Goal: Task Accomplishment & Management: Complete application form

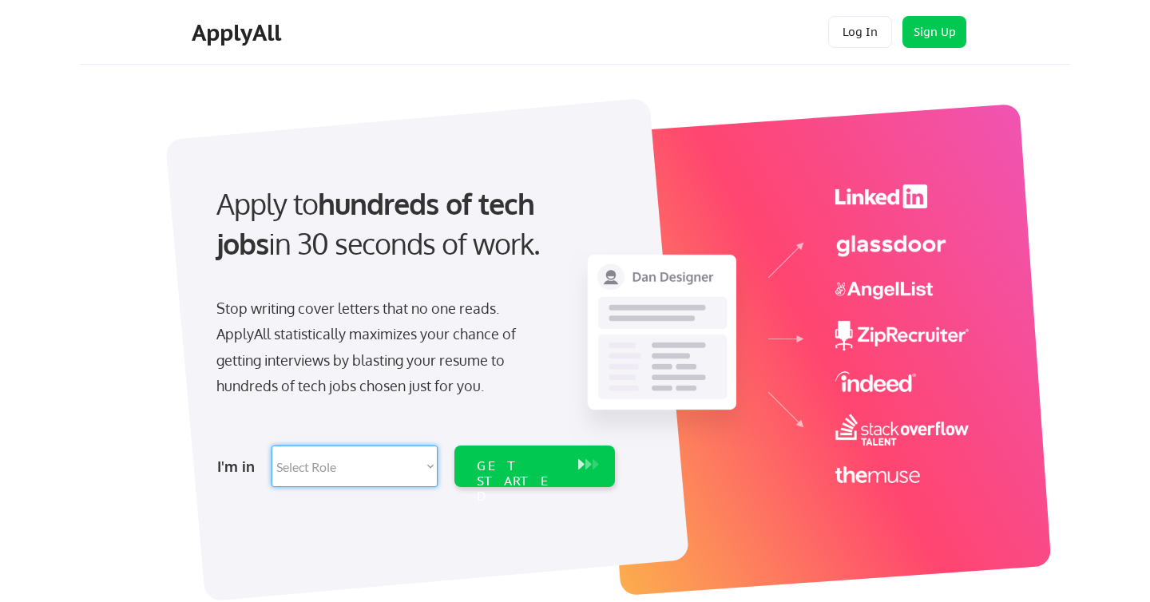
click at [403, 459] on select "Select Role Software Engineering Product Management Customer Success Sales UI/U…" at bounding box center [355, 467] width 166 height 42
select select ""engineering""
click at [546, 475] on div "GET STARTED" at bounding box center [519, 467] width 101 height 42
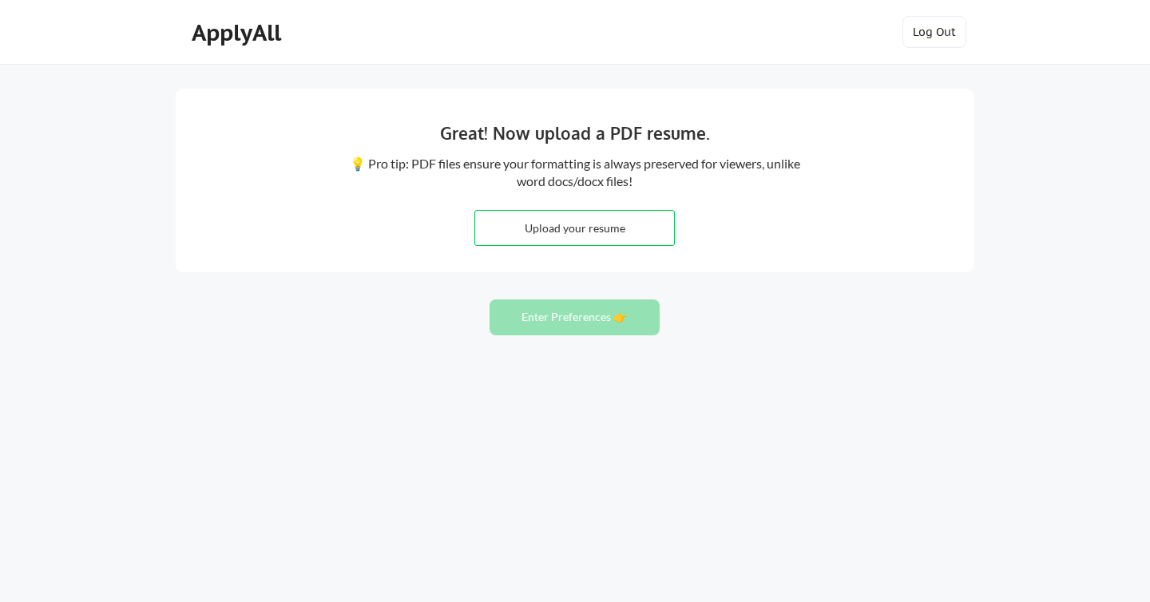
click at [614, 217] on input "file" at bounding box center [574, 228] width 199 height 34
type input "C:\fakepath\ResumeThomasSurgent-2025.docx"
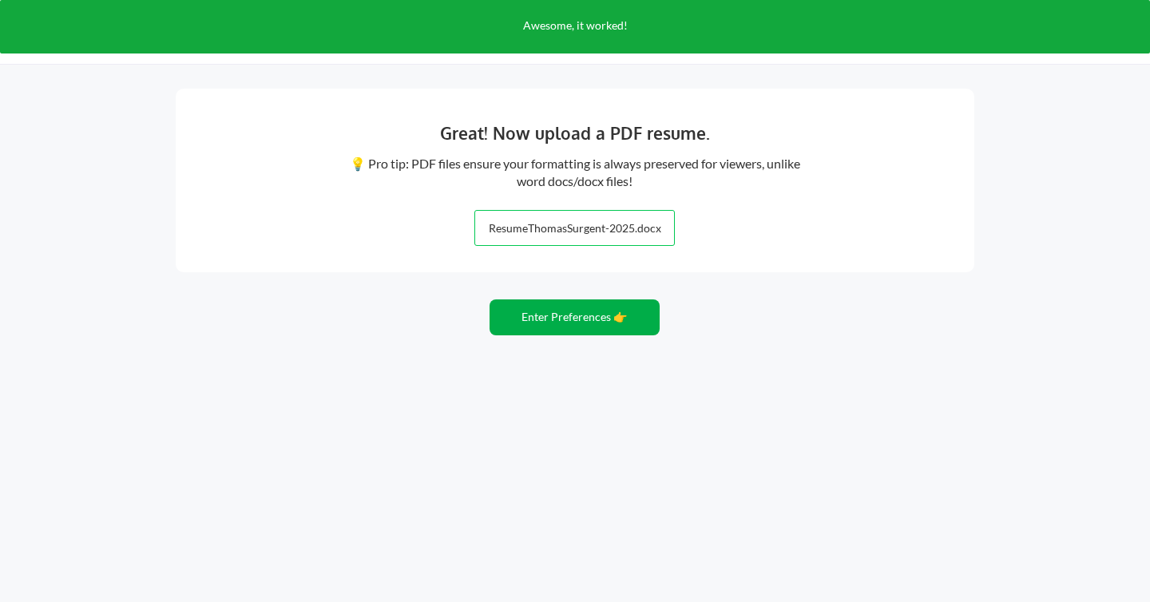
click at [574, 317] on button "Enter Preferences 👉" at bounding box center [575, 318] width 170 height 36
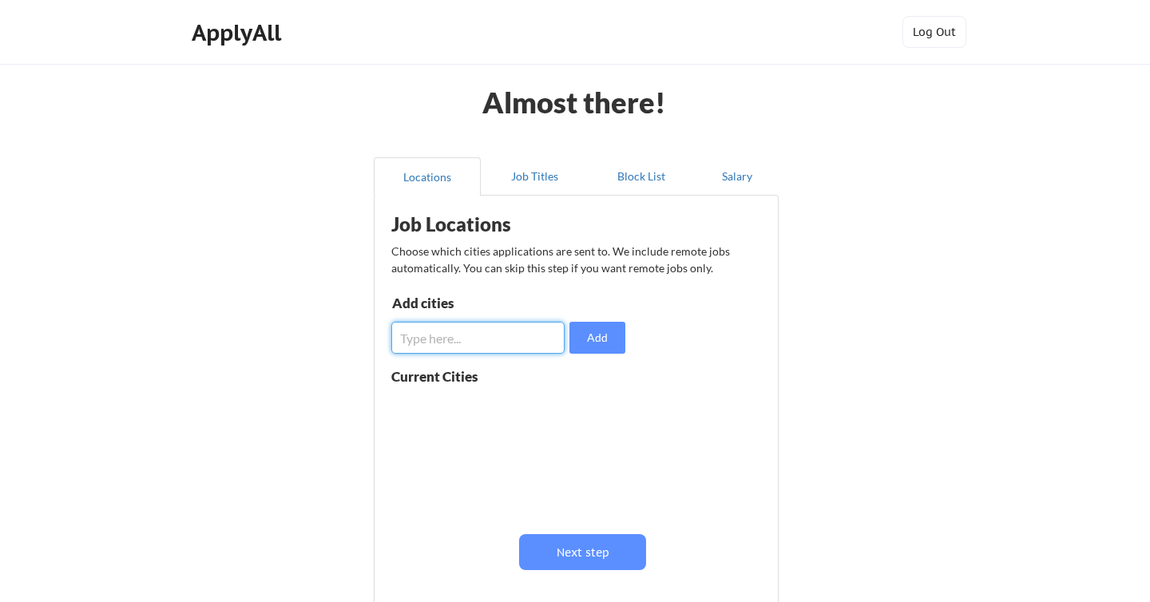
click at [532, 335] on input "input" at bounding box center [477, 338] width 173 height 32
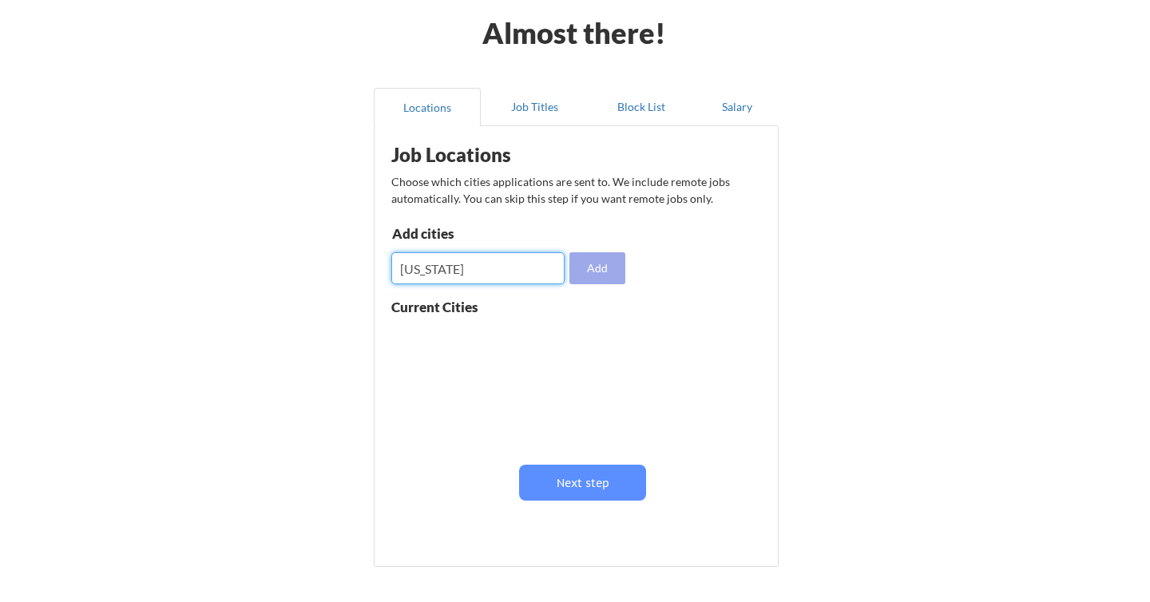
type input "New York"
click at [601, 259] on button "Add" at bounding box center [597, 268] width 56 height 32
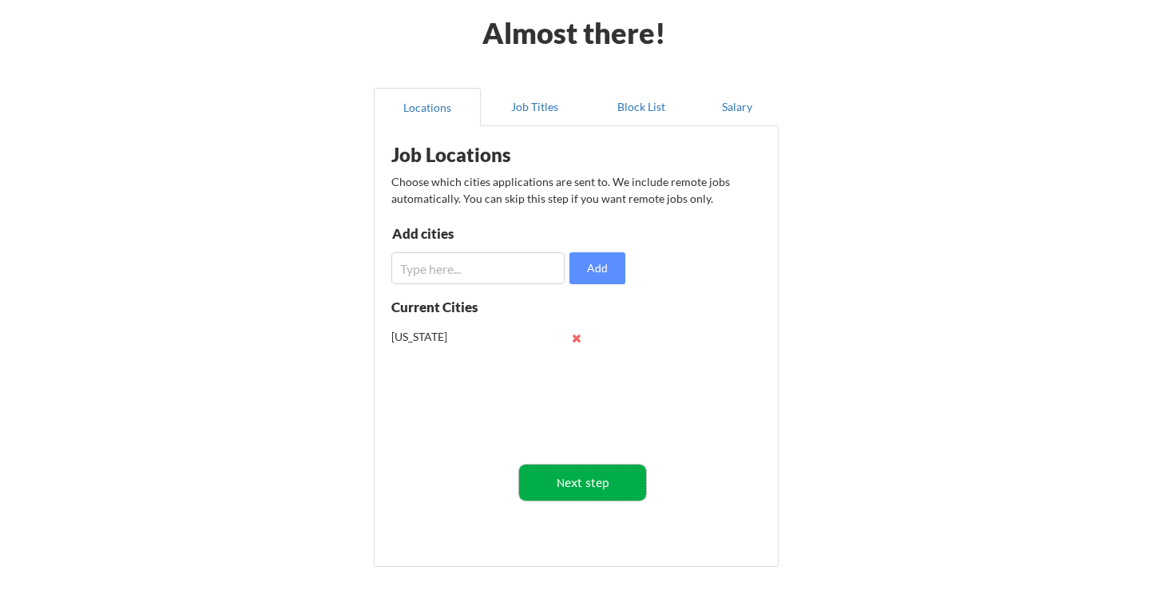
click at [609, 483] on button "Next step" at bounding box center [582, 483] width 127 height 36
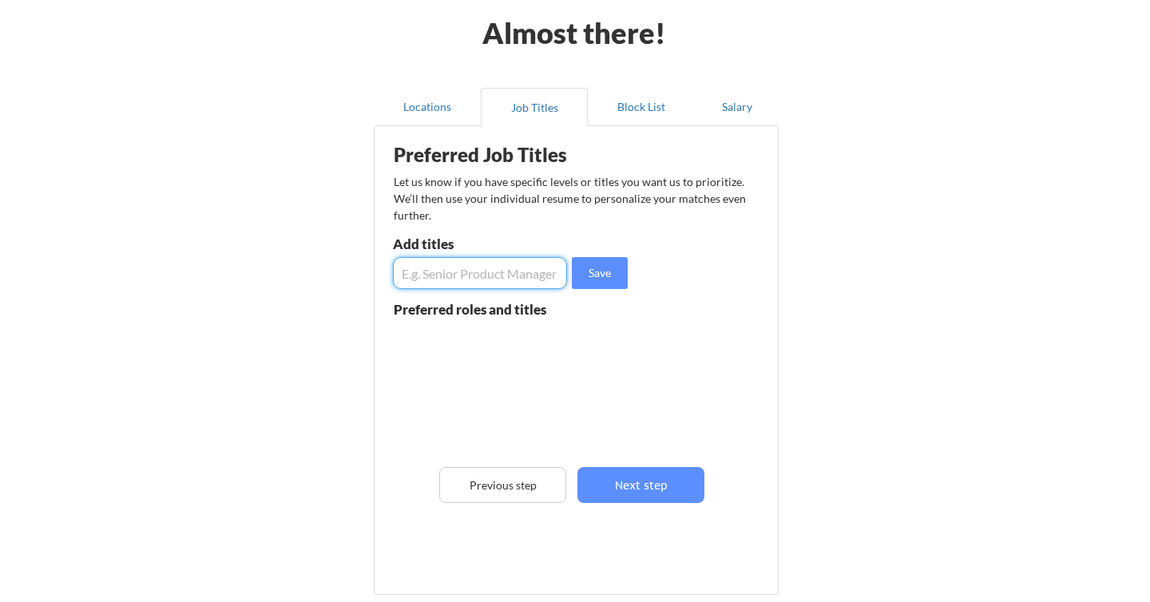
click at [489, 272] on input "input" at bounding box center [480, 273] width 174 height 32
type input "Senior Software Engineer"
click at [609, 260] on button "Save" at bounding box center [600, 273] width 56 height 32
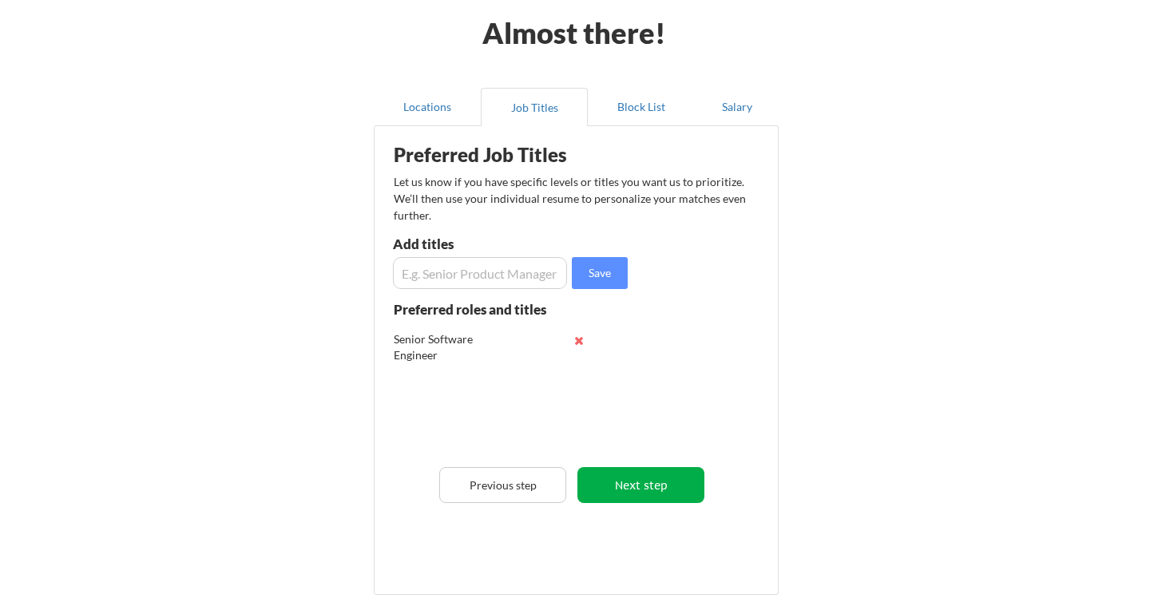
click at [673, 484] on button "Next step" at bounding box center [640, 485] width 127 height 36
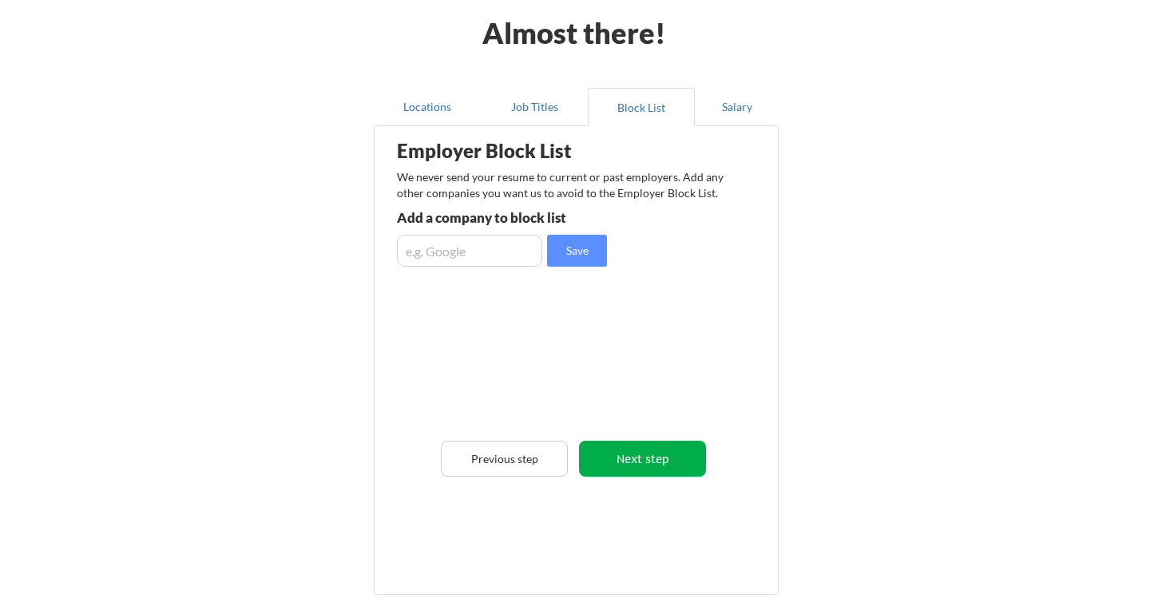
click at [663, 453] on button "Next step" at bounding box center [642, 459] width 127 height 36
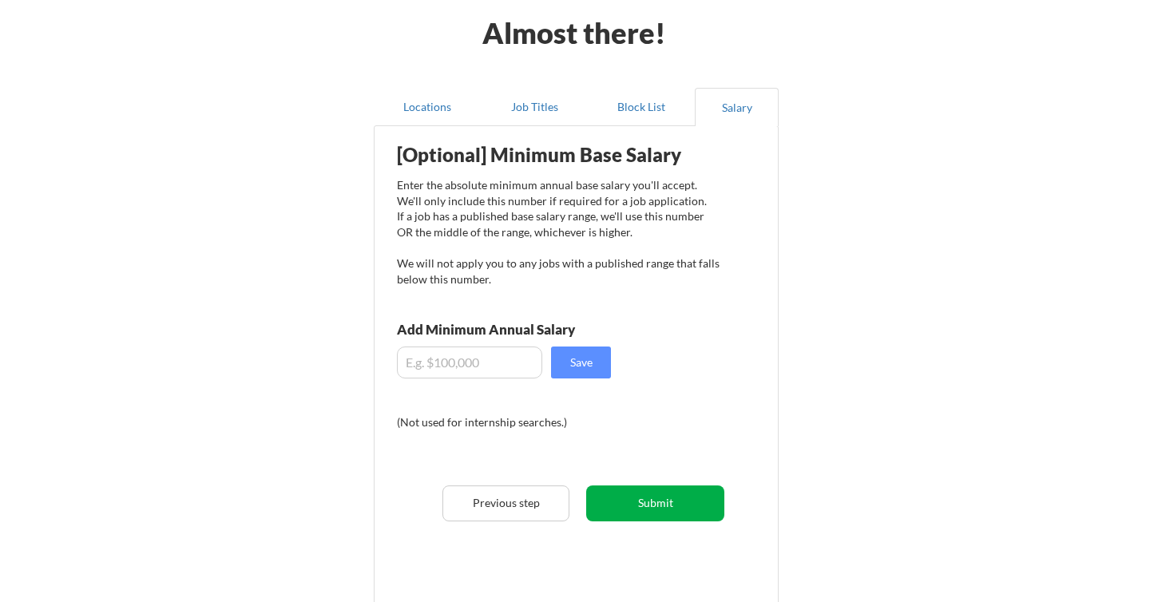
click at [688, 505] on button "Submit" at bounding box center [655, 504] width 138 height 36
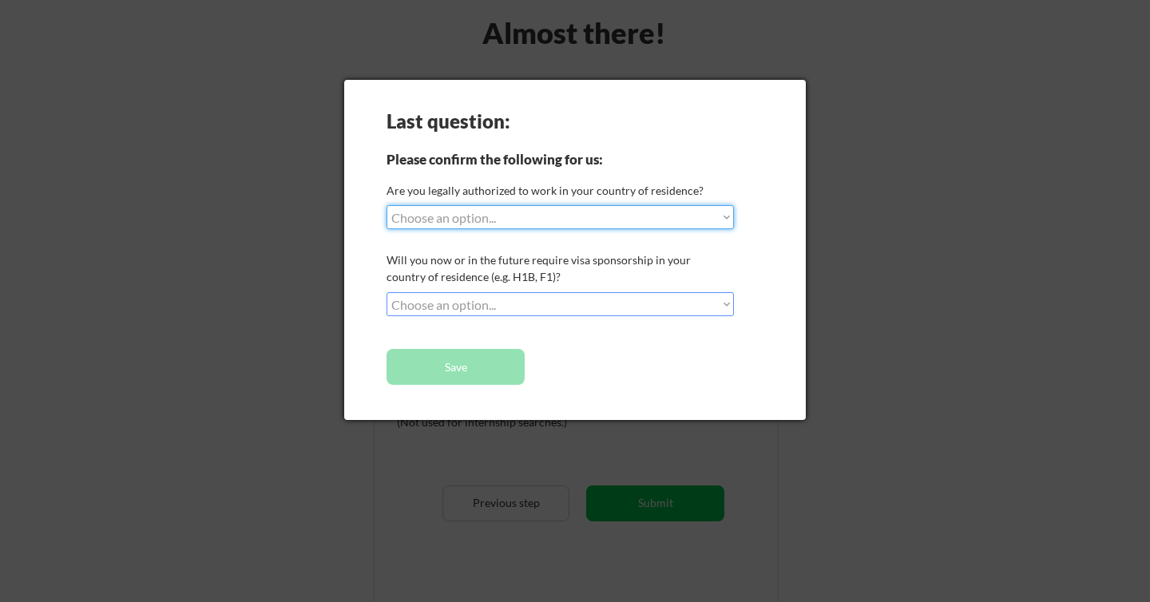
click at [522, 208] on select "Choose an option... Yes, I am a US Citizen Yes, I am a Canadian Citizen Yes, I …" at bounding box center [560, 217] width 347 height 24
select select ""yes__i_am_a_us_citizen""
click at [522, 299] on select "Choose an option... No, I will not need sponsorship Yes, I will need sponsorship" at bounding box center [560, 304] width 347 height 24
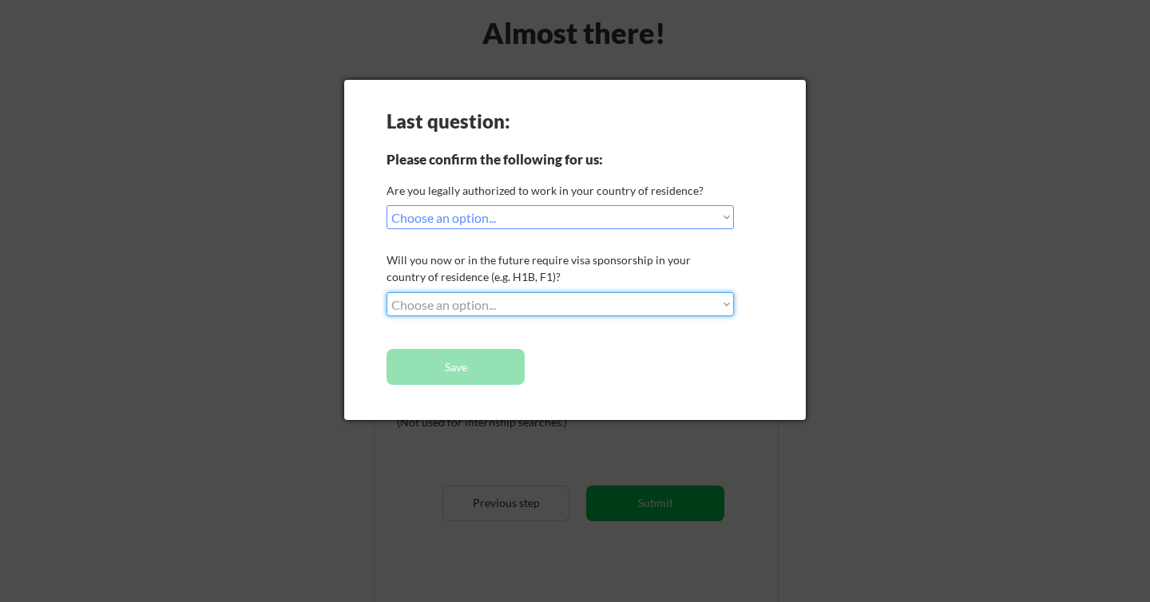
select select ""no__i_will_not_need_sponsorship""
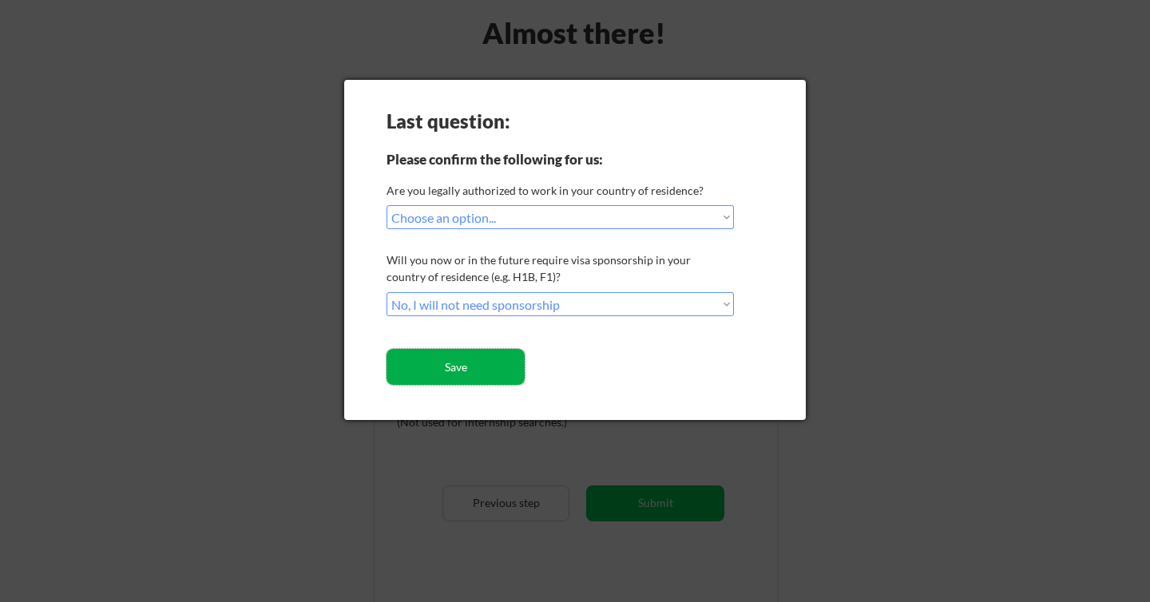
click at [498, 358] on button "Save" at bounding box center [456, 367] width 138 height 36
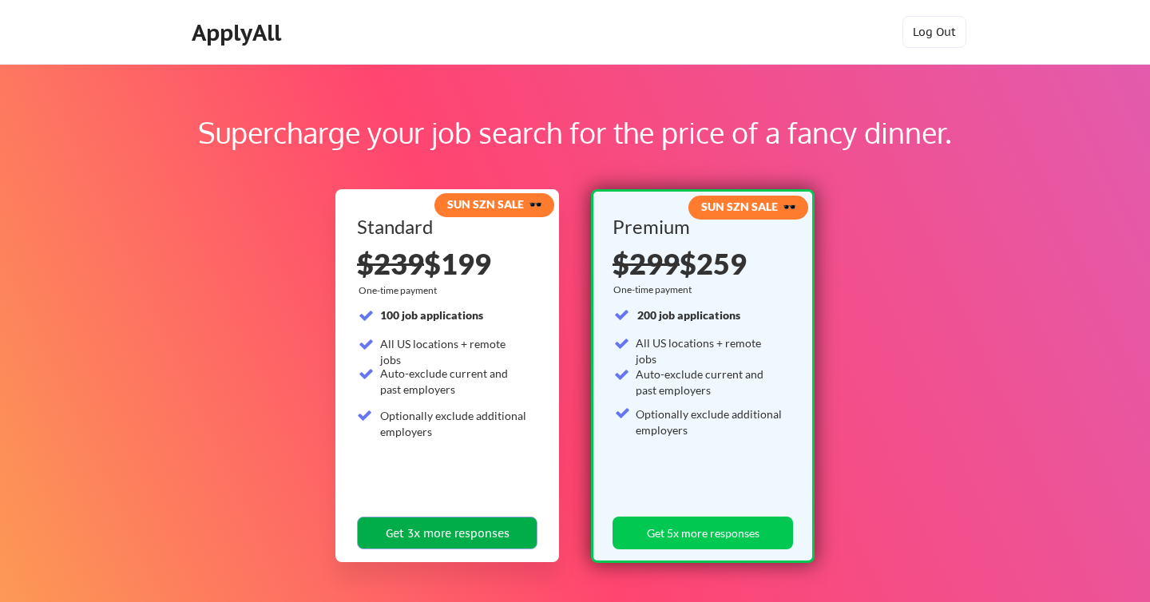
click at [502, 534] on button "Get 3x more responses" at bounding box center [447, 533] width 181 height 33
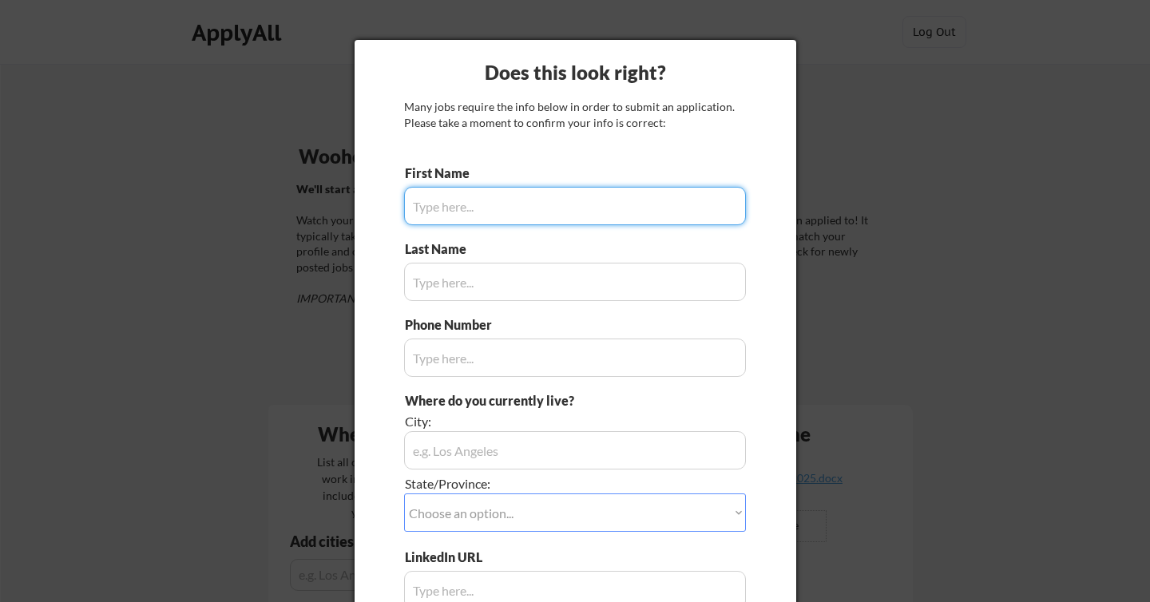
type input "[PERSON_NAME]"
type input "[PHONE_NUMBER]"
click at [601, 216] on input "input" at bounding box center [575, 206] width 342 height 38
type input "[PERSON_NAME]"
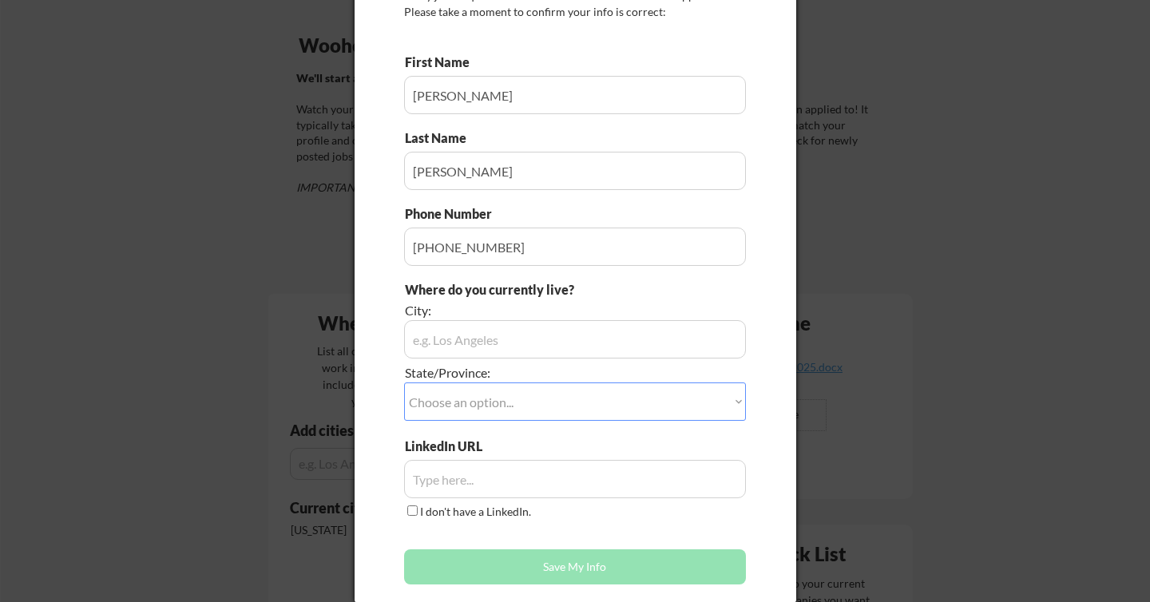
scroll to position [149, 0]
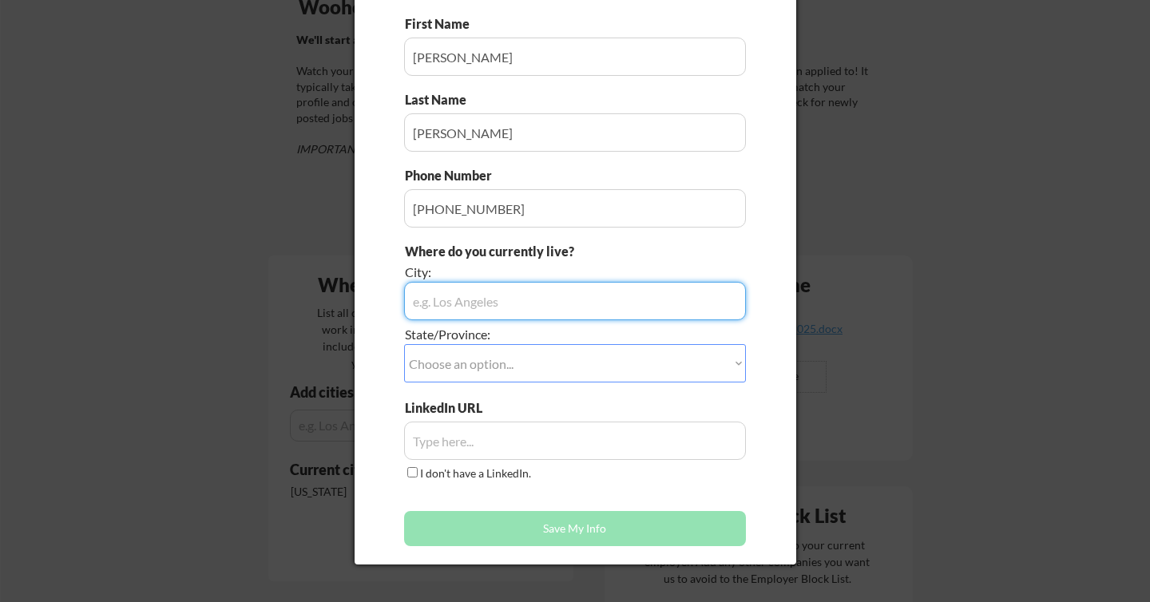
click at [618, 299] on input "input" at bounding box center [575, 301] width 342 height 38
type input "[US_STATE]"
click at [569, 359] on select "Choose an option... Other/Not Applicable [US_STATE] [US_STATE] [GEOGRAPHIC_DATA…" at bounding box center [575, 363] width 342 height 38
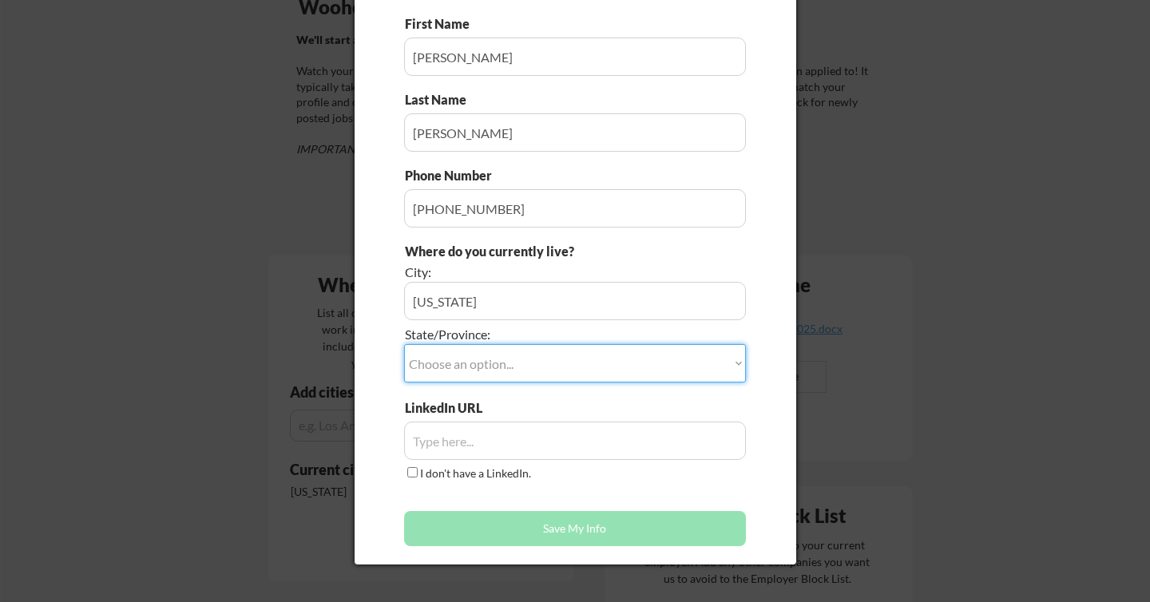
select select ""[US_STATE]""
click at [516, 447] on input "input" at bounding box center [575, 441] width 342 height 38
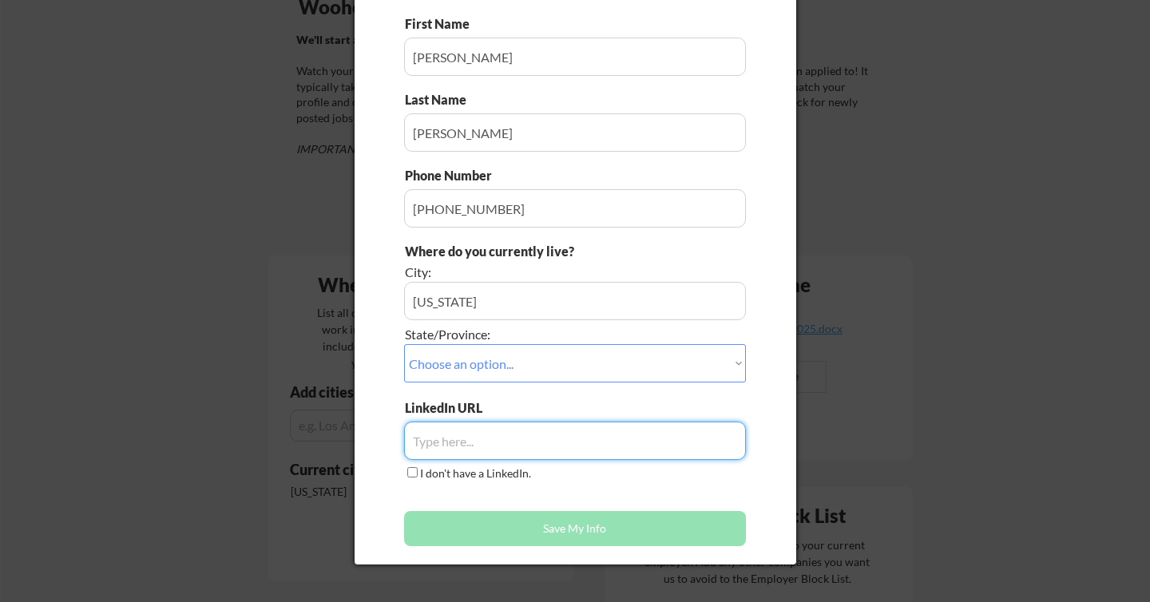
paste input "[URL][DOMAIN_NAME]"
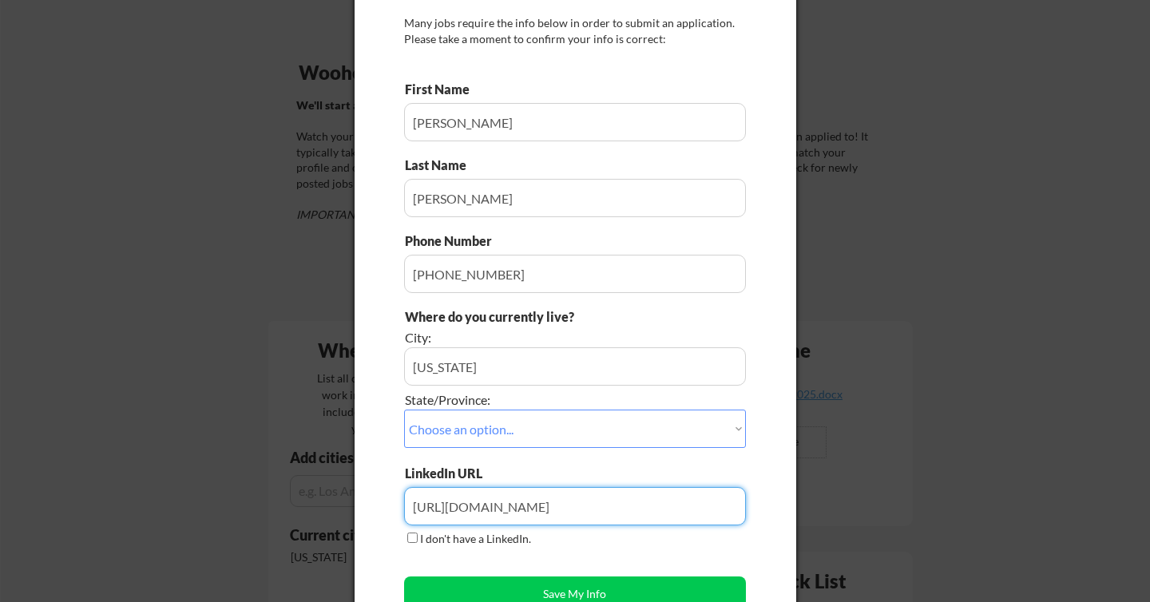
scroll to position [185, 0]
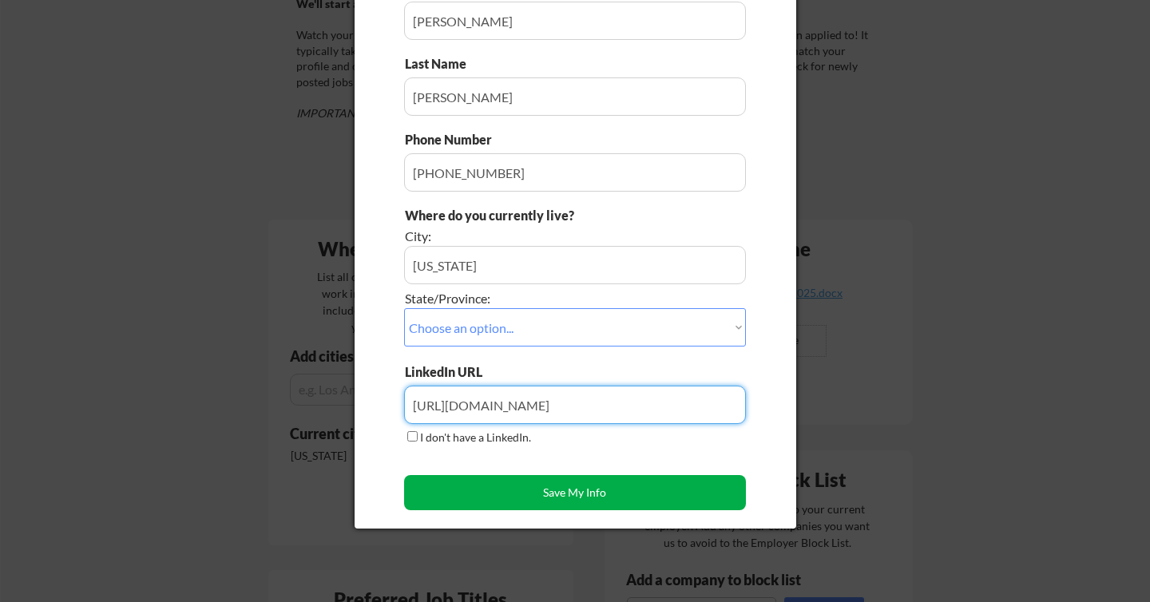
type input "[URL][DOMAIN_NAME]"
click at [526, 492] on button "Save My Info" at bounding box center [575, 492] width 342 height 35
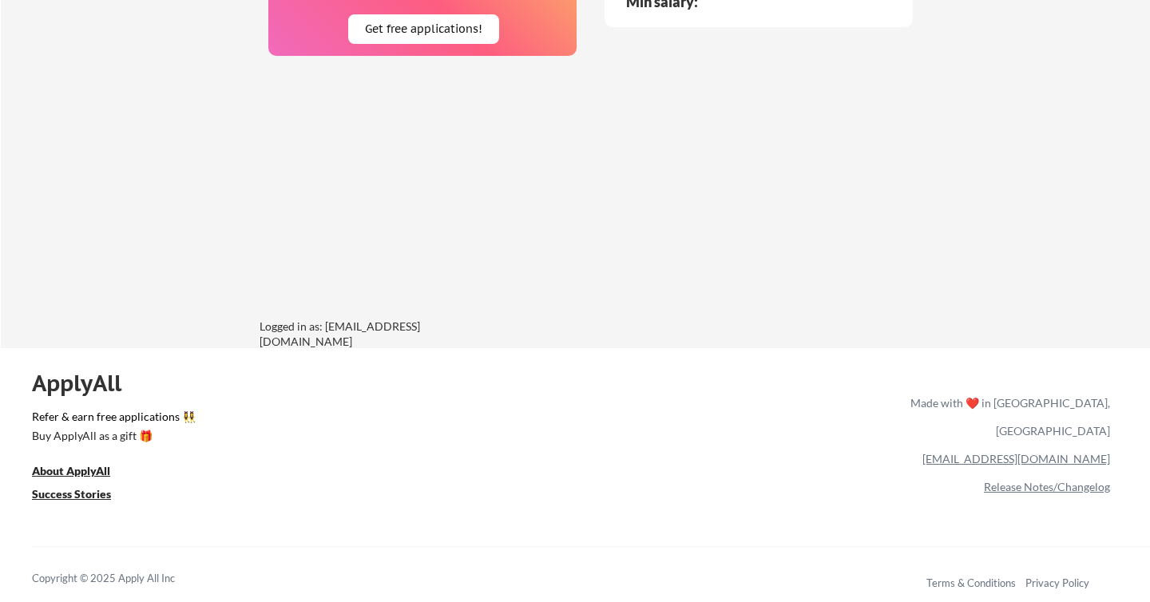
scroll to position [0, 0]
